Goal: Transaction & Acquisition: Purchase product/service

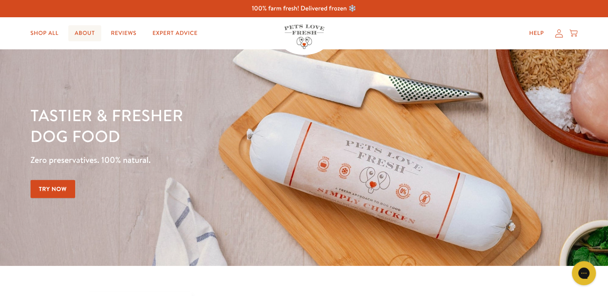
click at [82, 35] on link "About" at bounding box center [84, 33] width 33 height 16
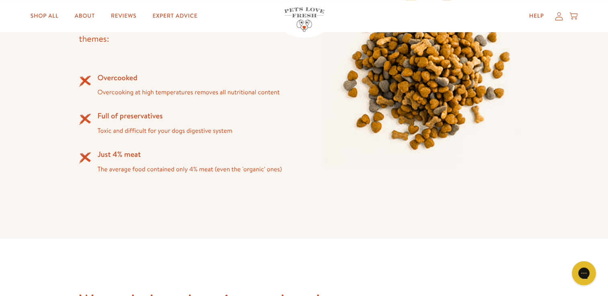
scroll to position [683, 0]
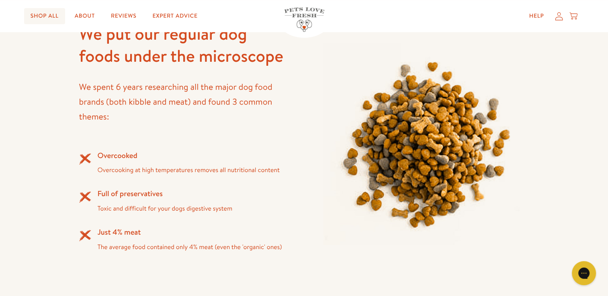
click at [53, 18] on link "Shop All" at bounding box center [44, 16] width 41 height 16
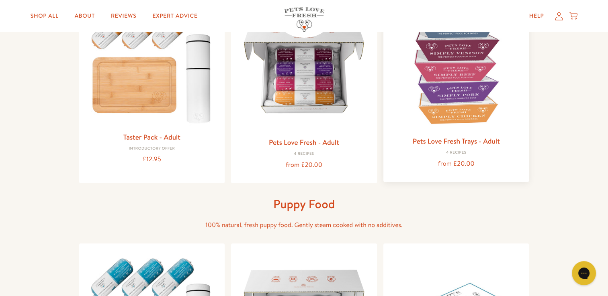
scroll to position [40, 0]
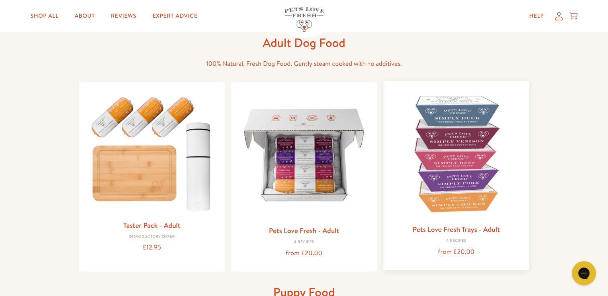
click at [454, 168] on img at bounding box center [456, 154] width 133 height 133
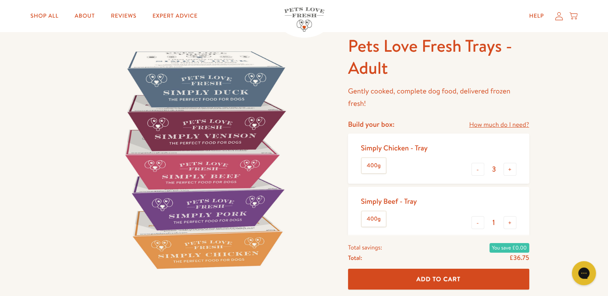
drag, startPoint x: 220, startPoint y: 208, endPoint x: 223, endPoint y: 204, distance: 4.3
click at [221, 207] on img at bounding box center [203, 159] width 249 height 249
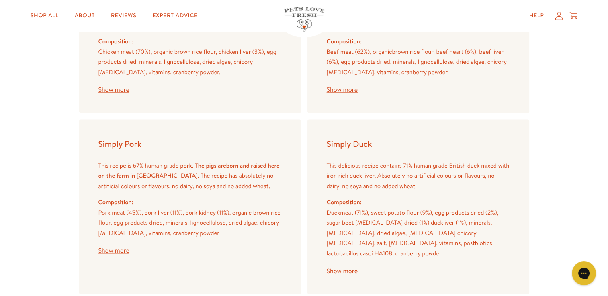
scroll to position [1044, 0]
click at [120, 247] on button "Show more" at bounding box center [113, 250] width 31 height 6
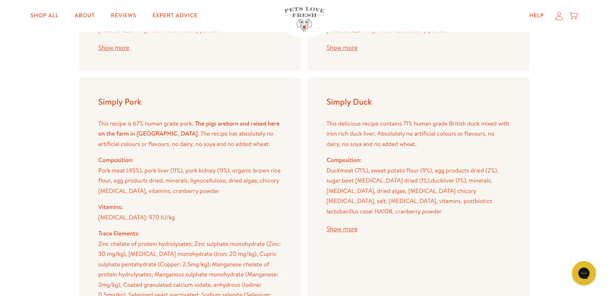
scroll to position [1084, 0]
